Goal: Information Seeking & Learning: Find specific fact

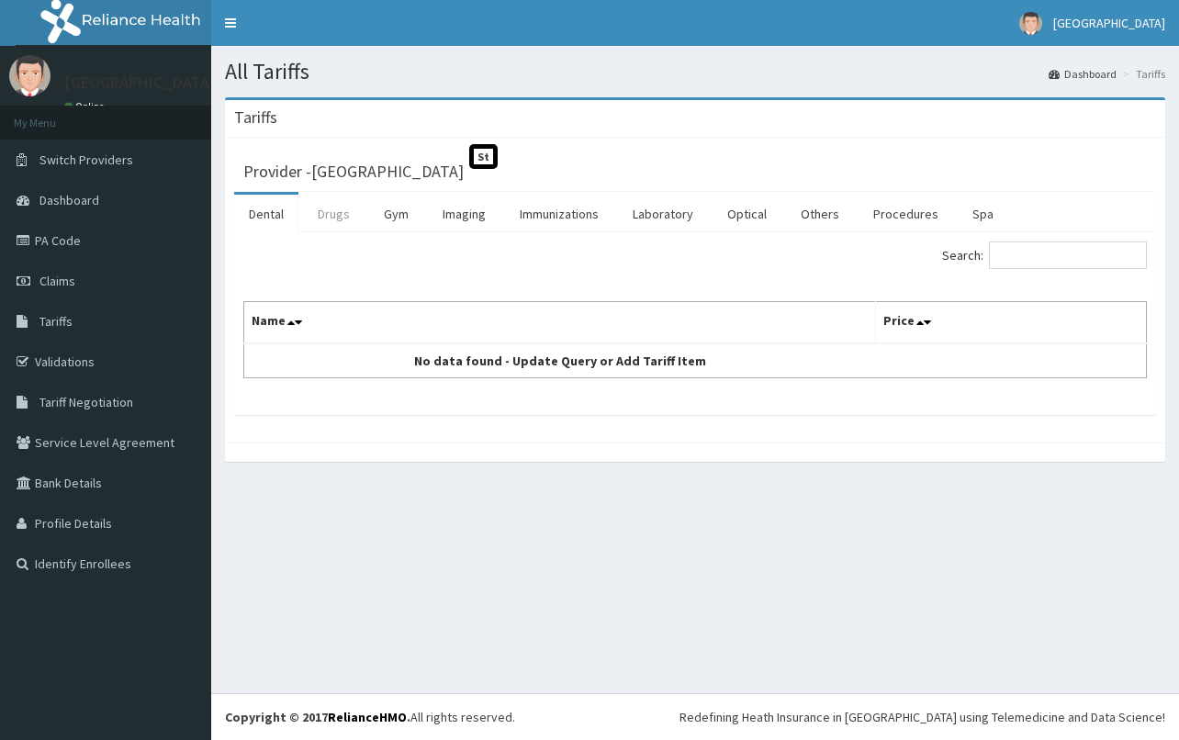
click at [325, 215] on link "Drugs" at bounding box center [334, 214] width 62 height 39
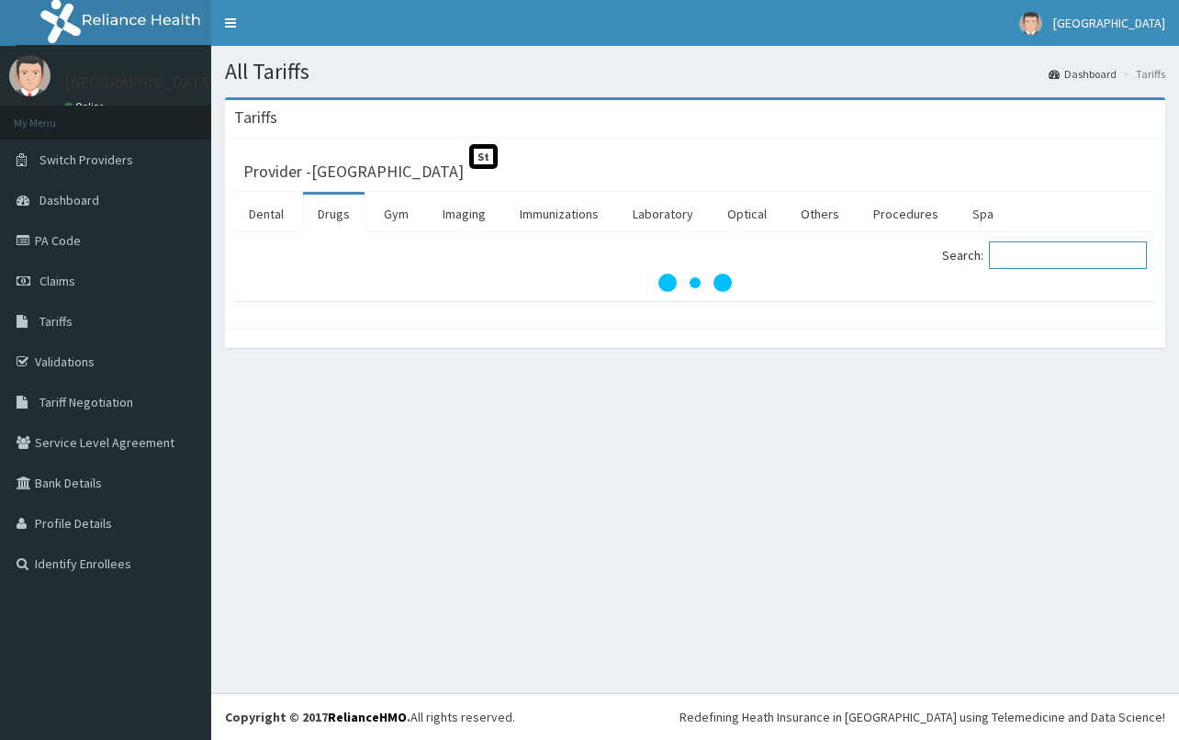
click at [1032, 256] on input "Search:" at bounding box center [1068, 255] width 158 height 28
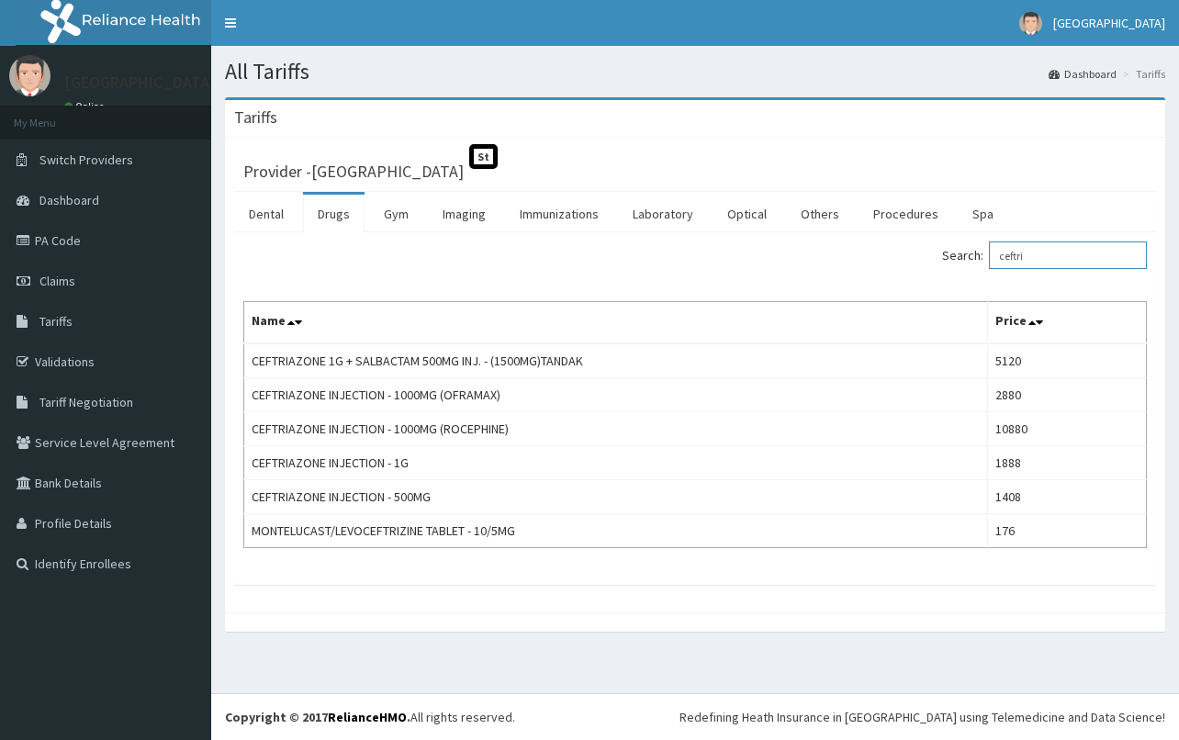
type input "ceftri"
click at [90, 238] on link "PA Code" at bounding box center [105, 240] width 211 height 40
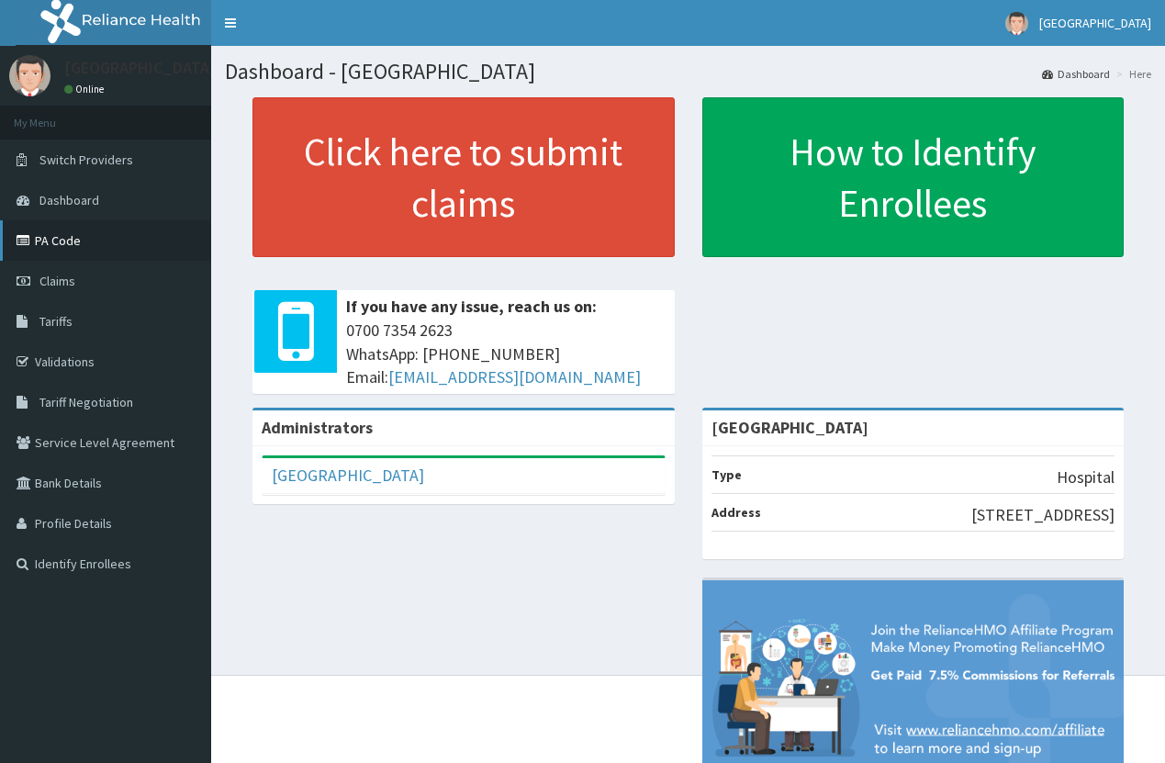
click at [59, 241] on link "PA Code" at bounding box center [105, 240] width 211 height 40
